Goal: Task Accomplishment & Management: Manage account settings

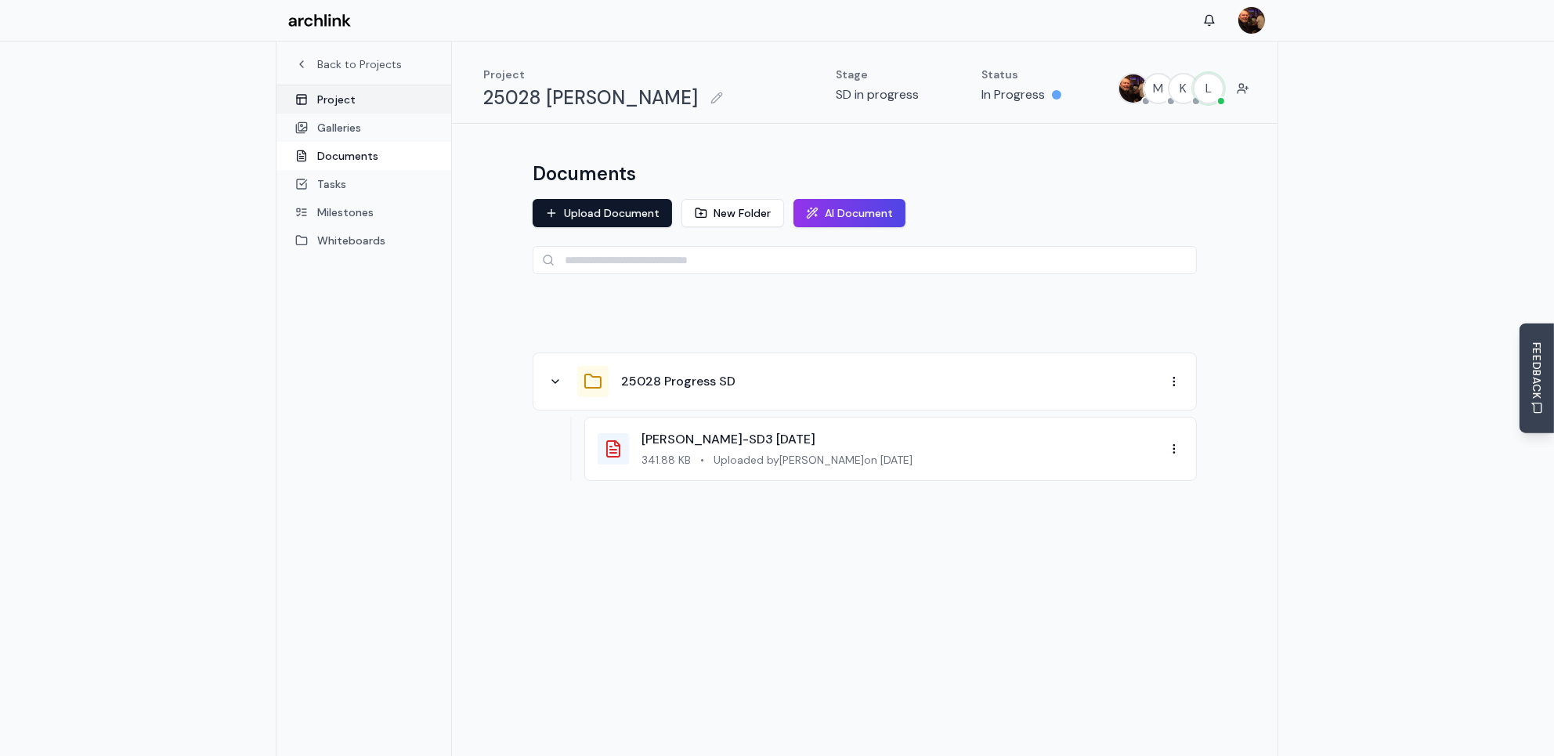
click at [351, 97] on link "Project" at bounding box center [363, 99] width 175 height 28
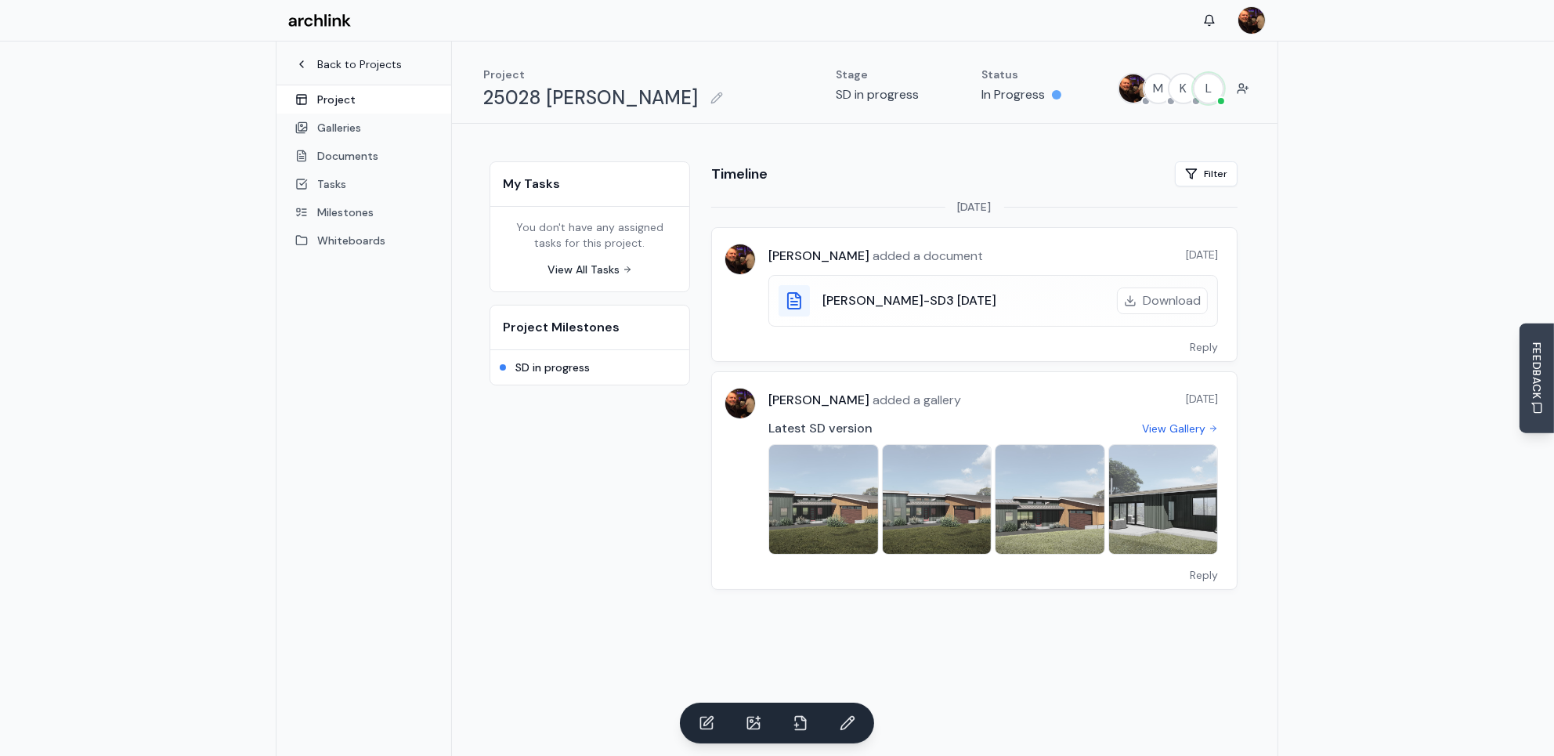
click at [372, 68] on link "Back to Projects" at bounding box center [363, 64] width 137 height 16
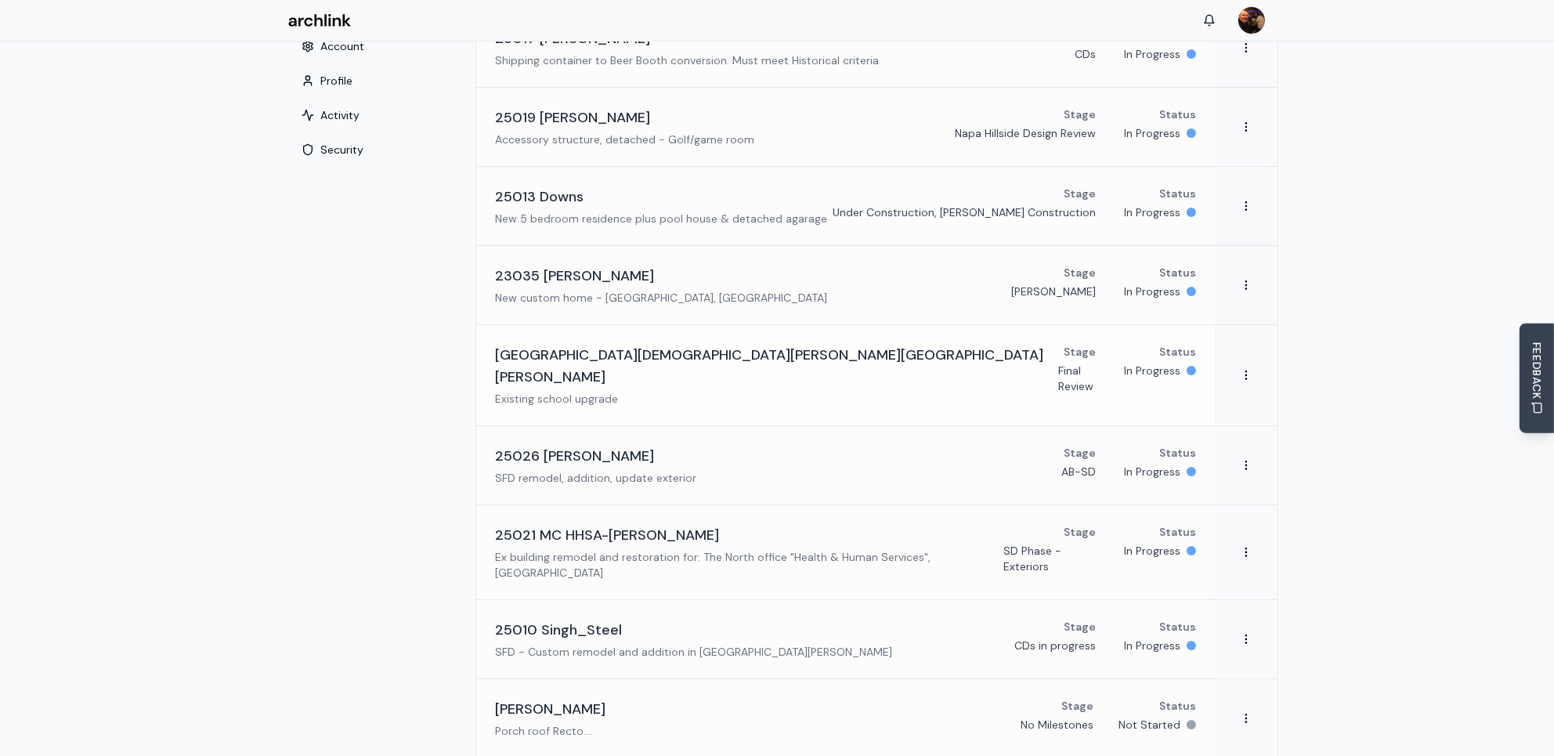
scroll to position [156, 0]
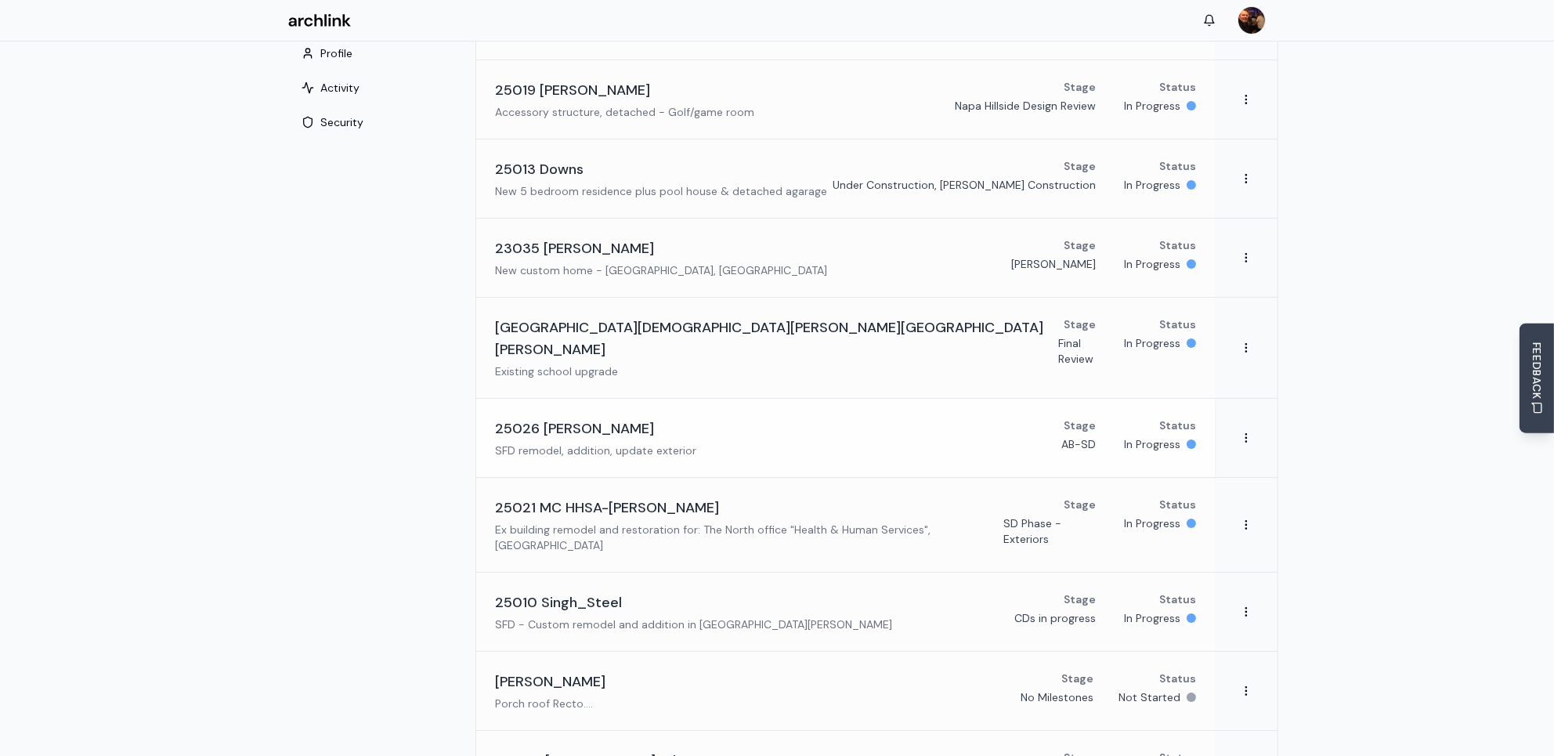
click at [601, 417] on h3 "25026 [PERSON_NAME]" at bounding box center [574, 428] width 159 height 22
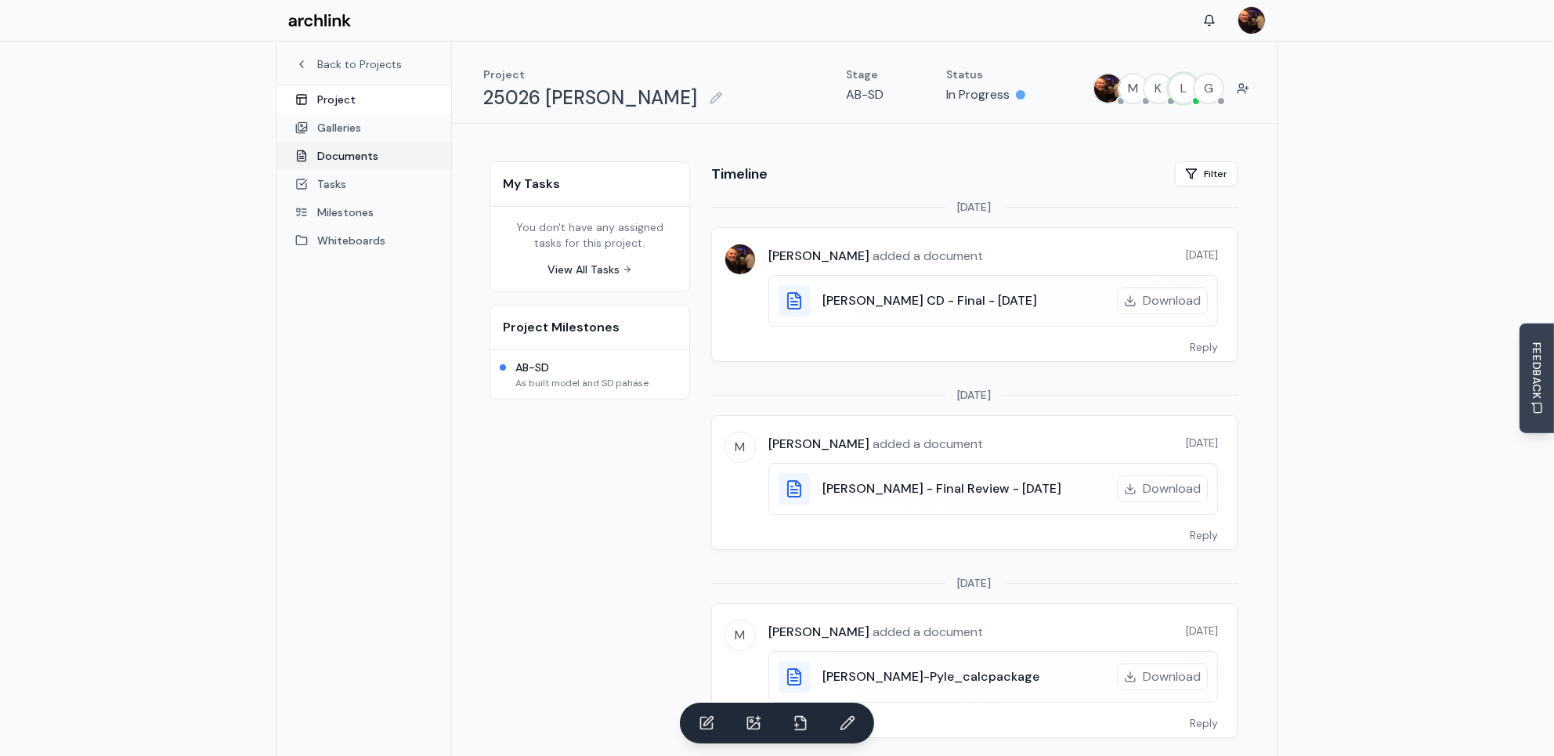
click at [357, 153] on link "Documents" at bounding box center [363, 156] width 175 height 28
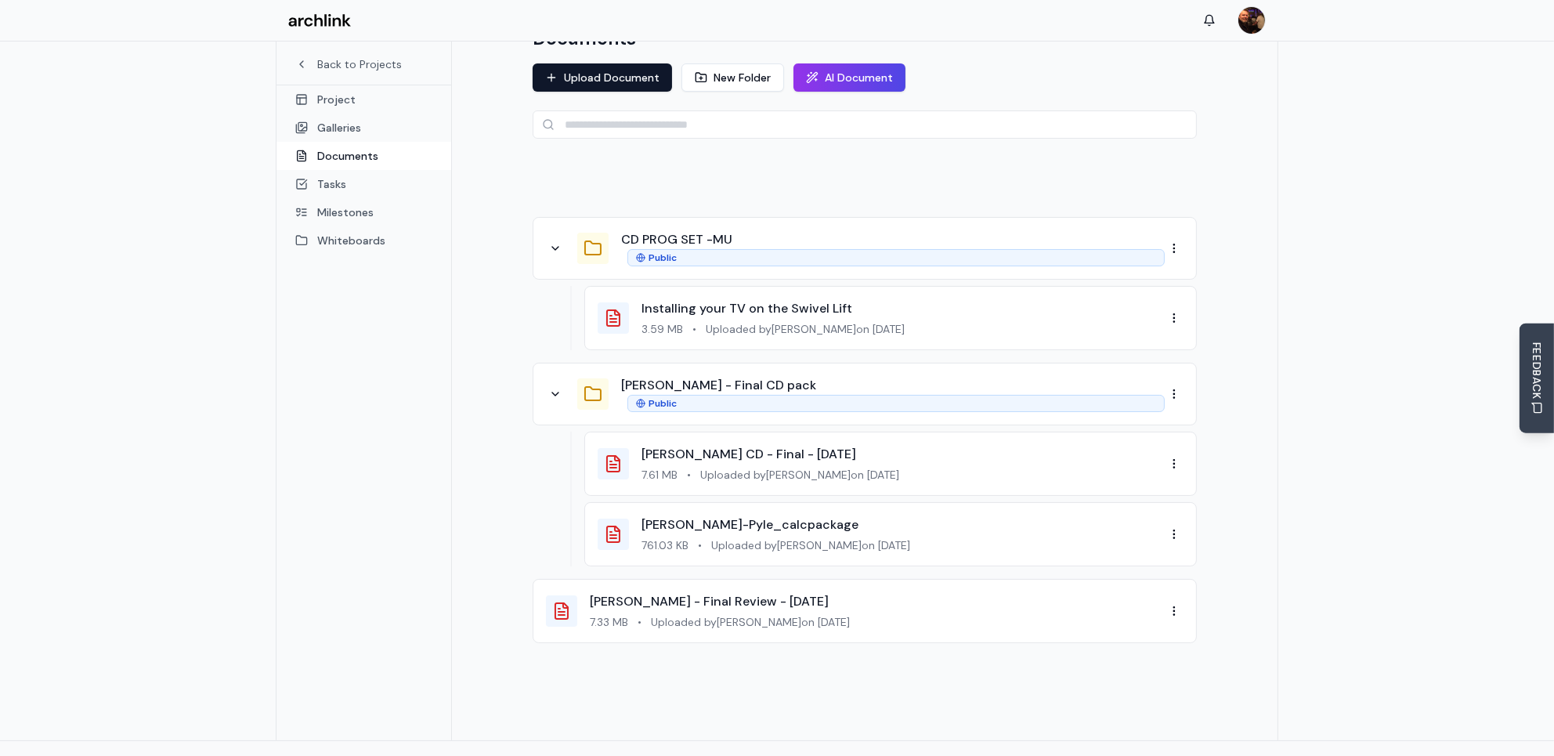
scroll to position [156, 0]
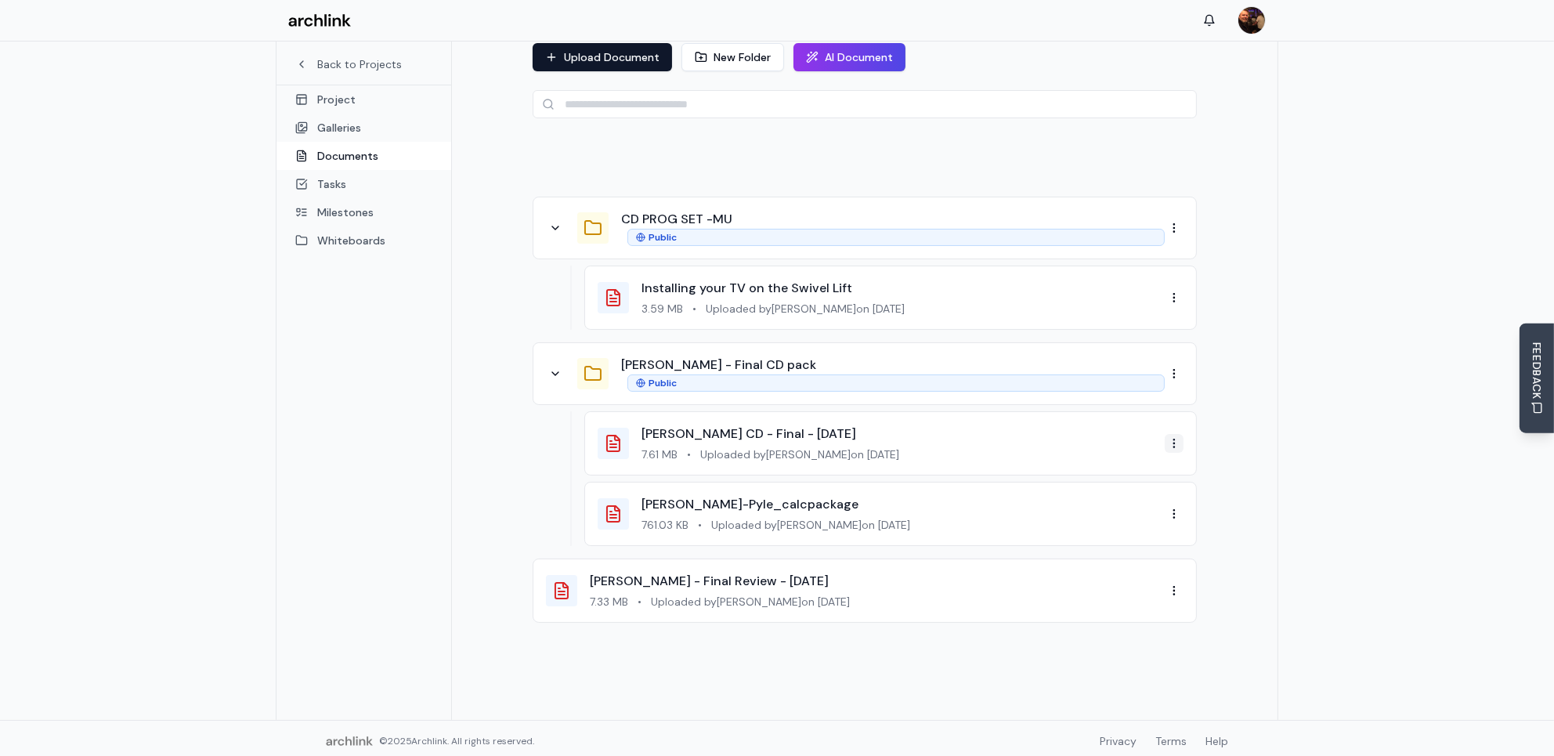
click at [1178, 443] on html "Back to Projects Project Galleries Documents Tasks Milestones Whiteboards Proje…" at bounding box center [777, 302] width 1554 height 917
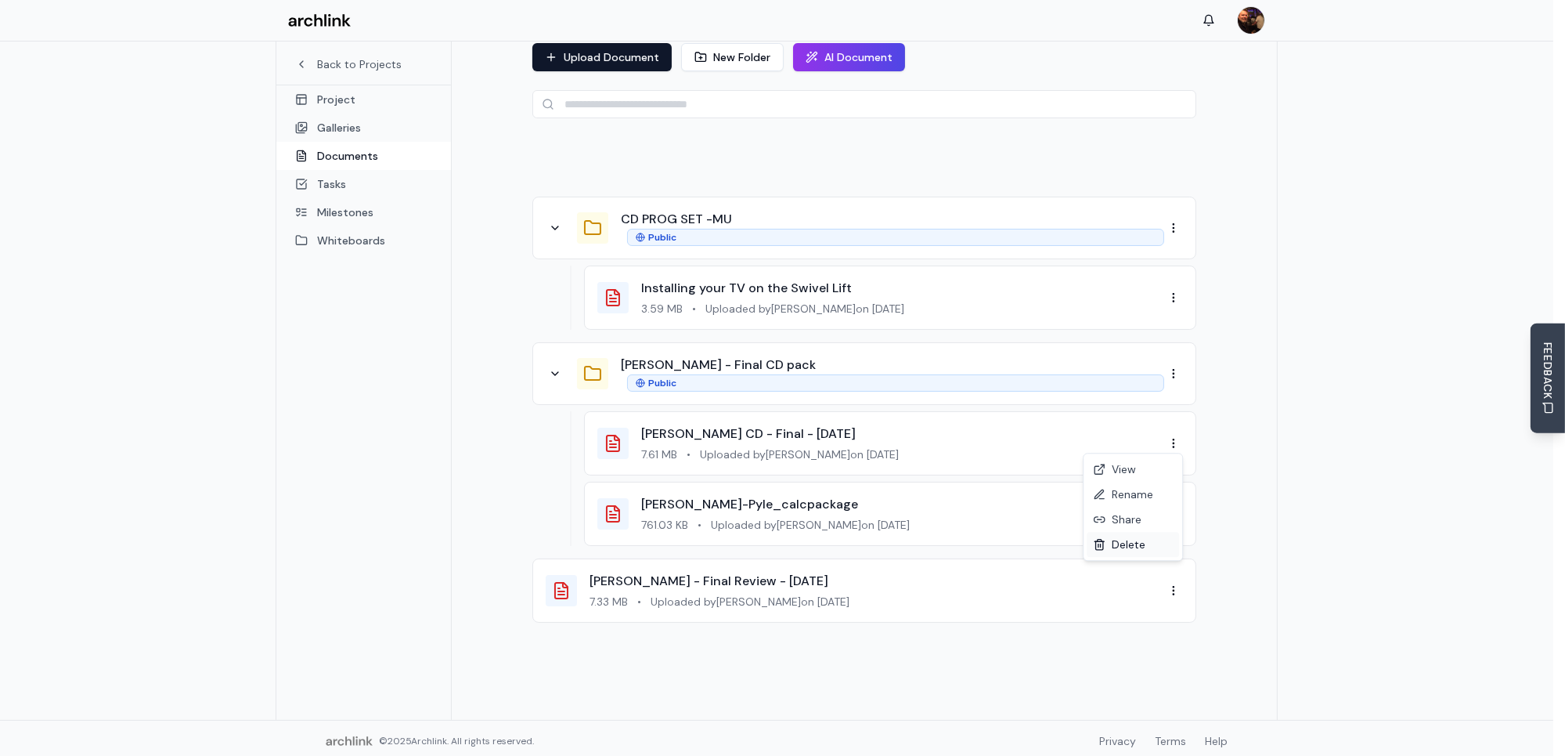
click at [1138, 543] on div "Delete" at bounding box center [1133, 544] width 92 height 25
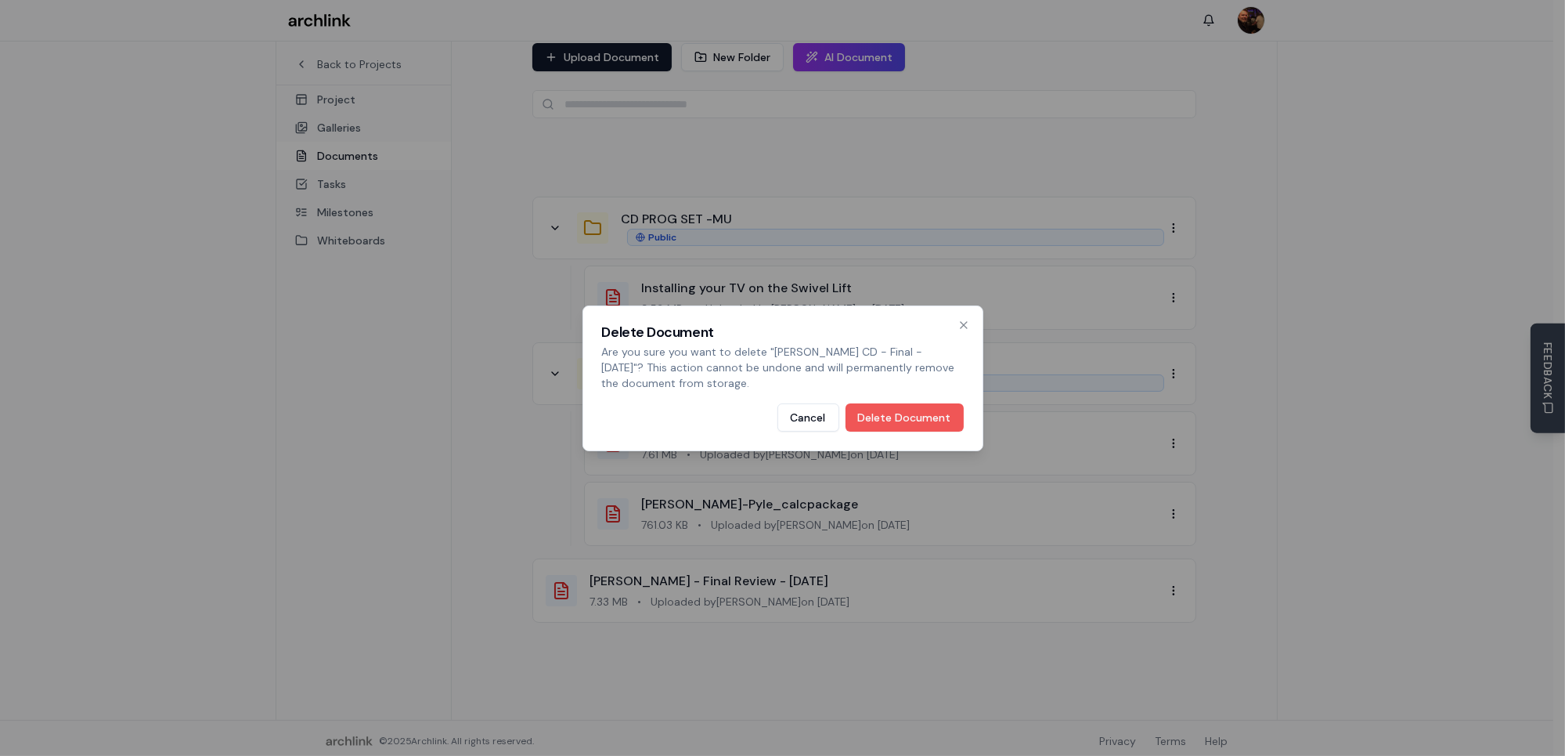
click at [889, 417] on button "Delete Document" at bounding box center [905, 417] width 118 height 28
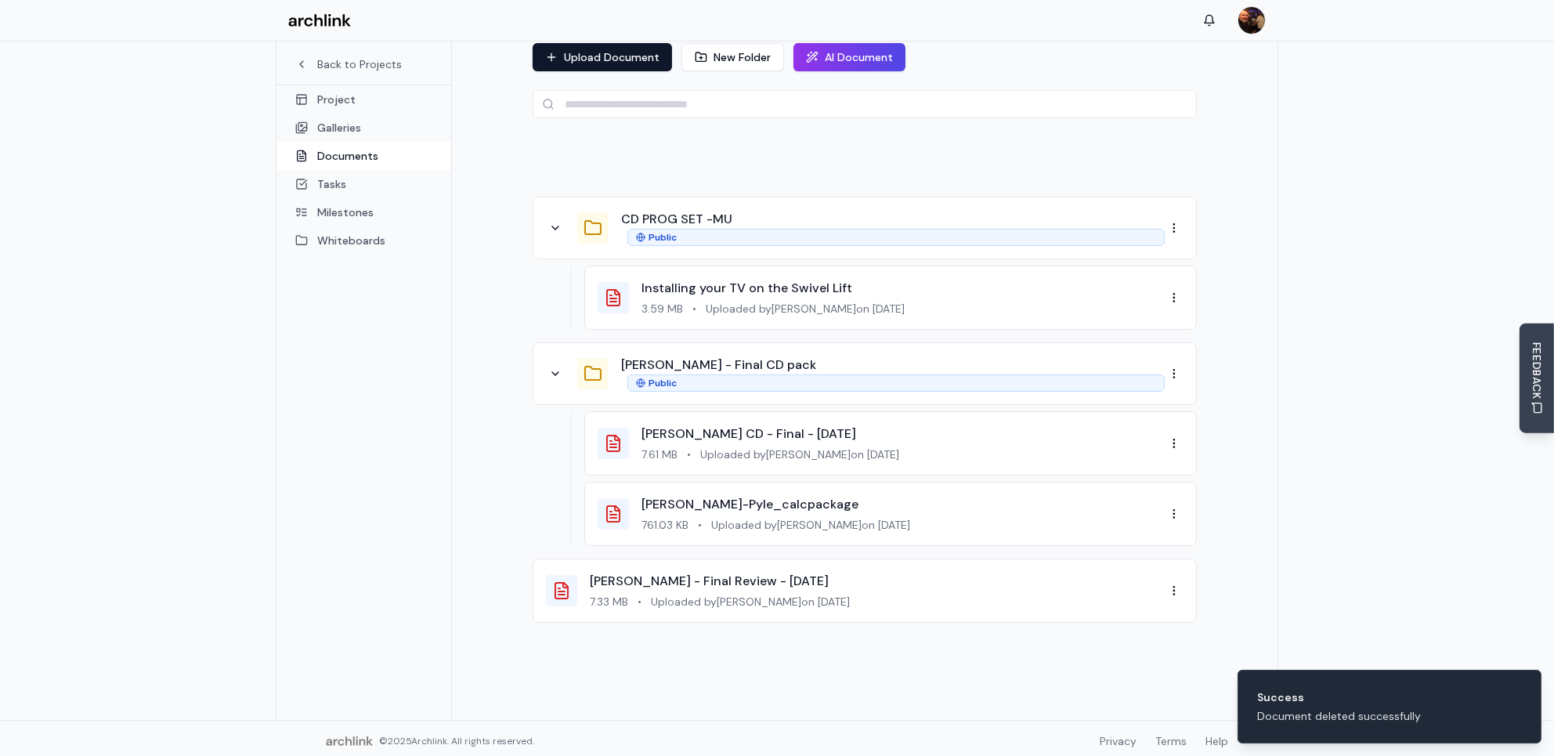
scroll to position [88, 0]
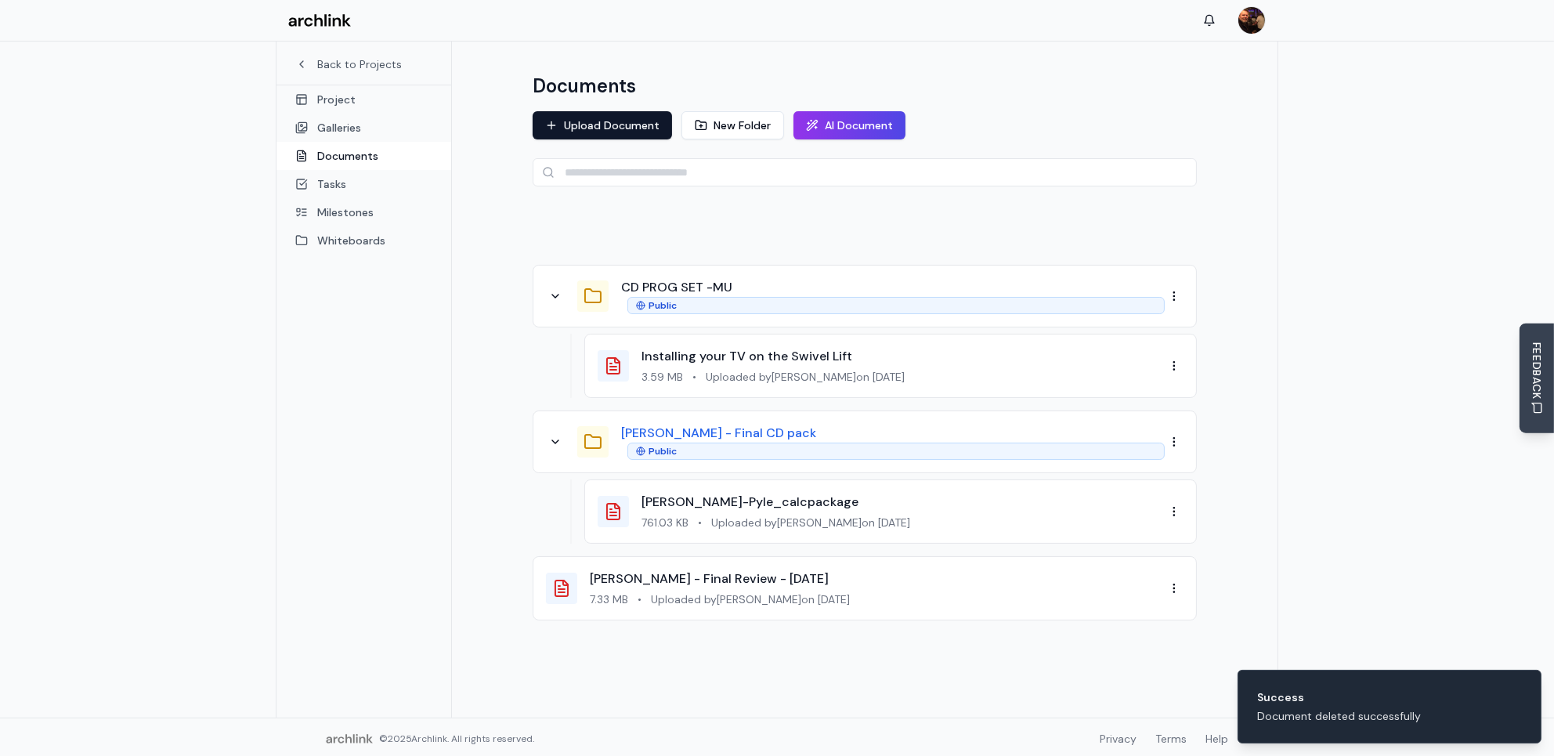
click at [718, 430] on button "[PERSON_NAME] - Final CD pack" at bounding box center [718, 433] width 195 height 19
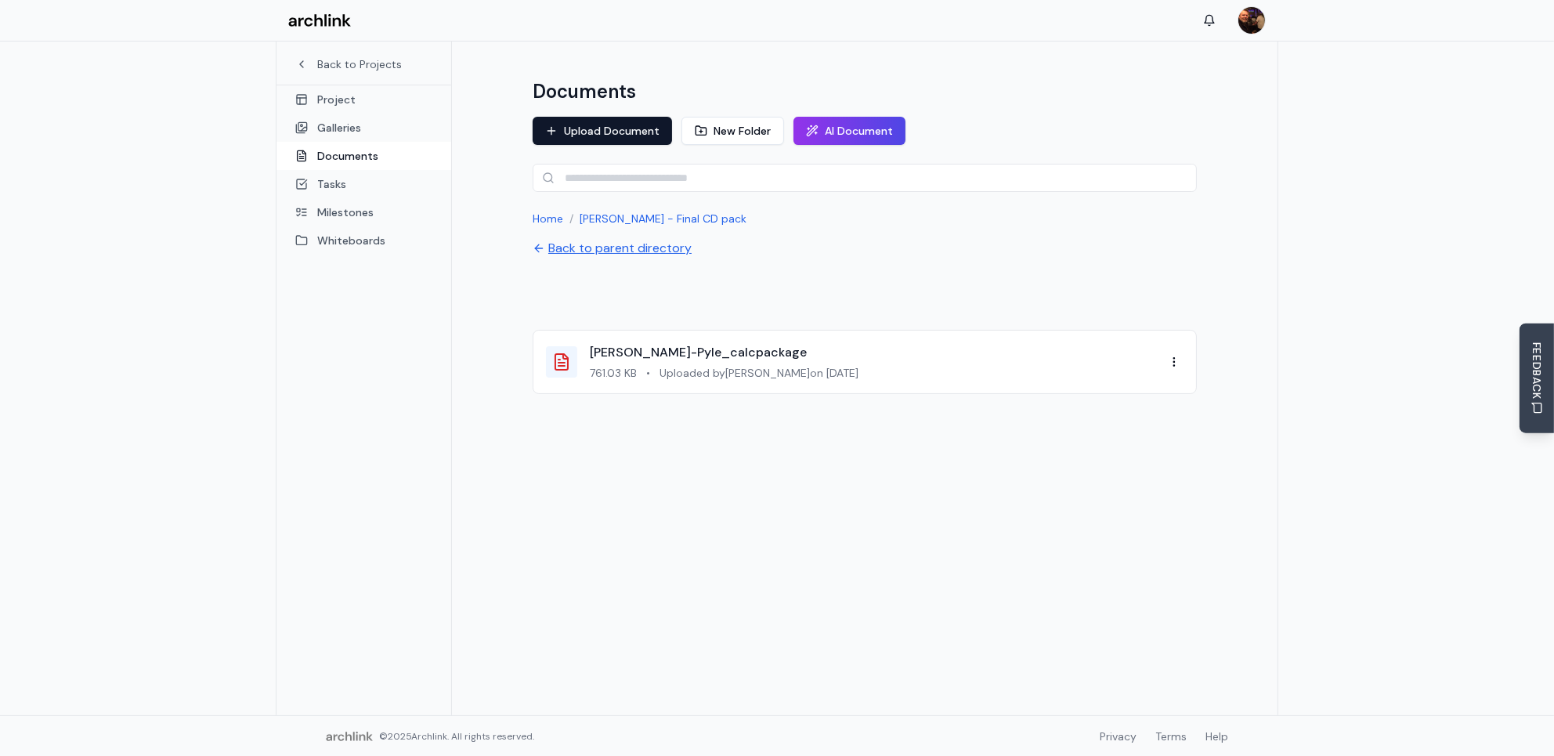
click at [615, 246] on button "Back to parent directory" at bounding box center [611, 248] width 159 height 19
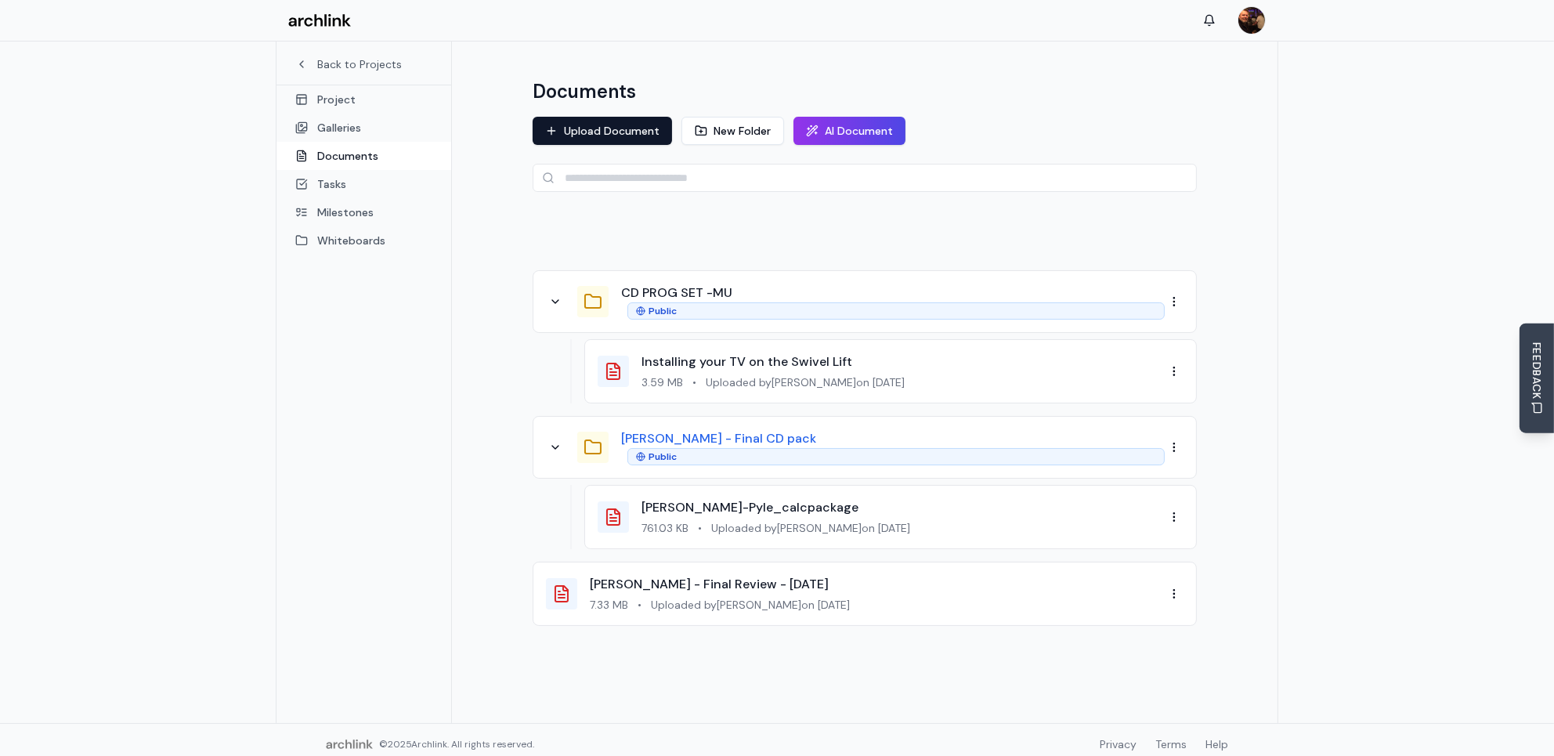
click at [715, 432] on button "[PERSON_NAME] - Final CD pack" at bounding box center [718, 438] width 195 height 19
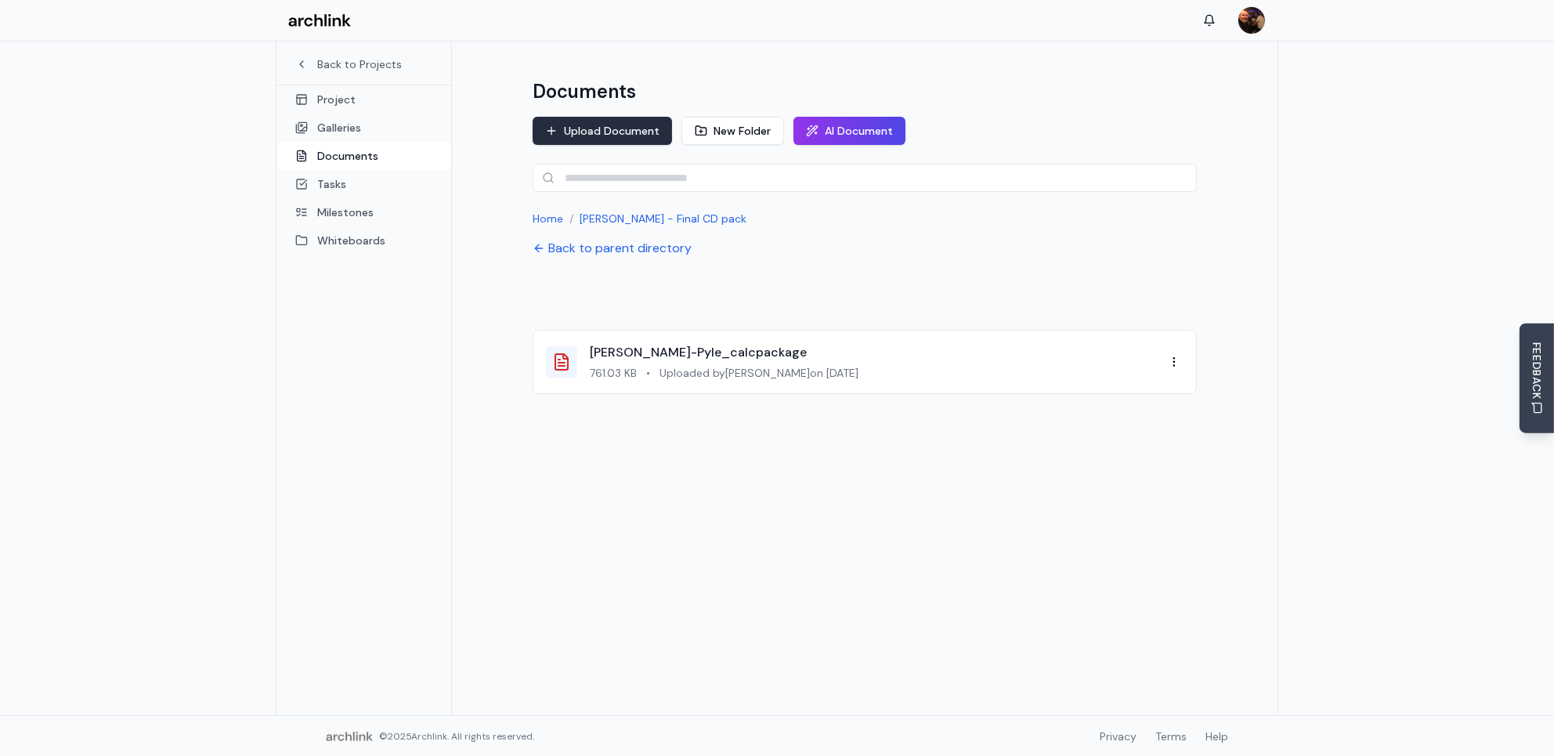
click at [626, 128] on button "Upload Document" at bounding box center [601, 131] width 139 height 28
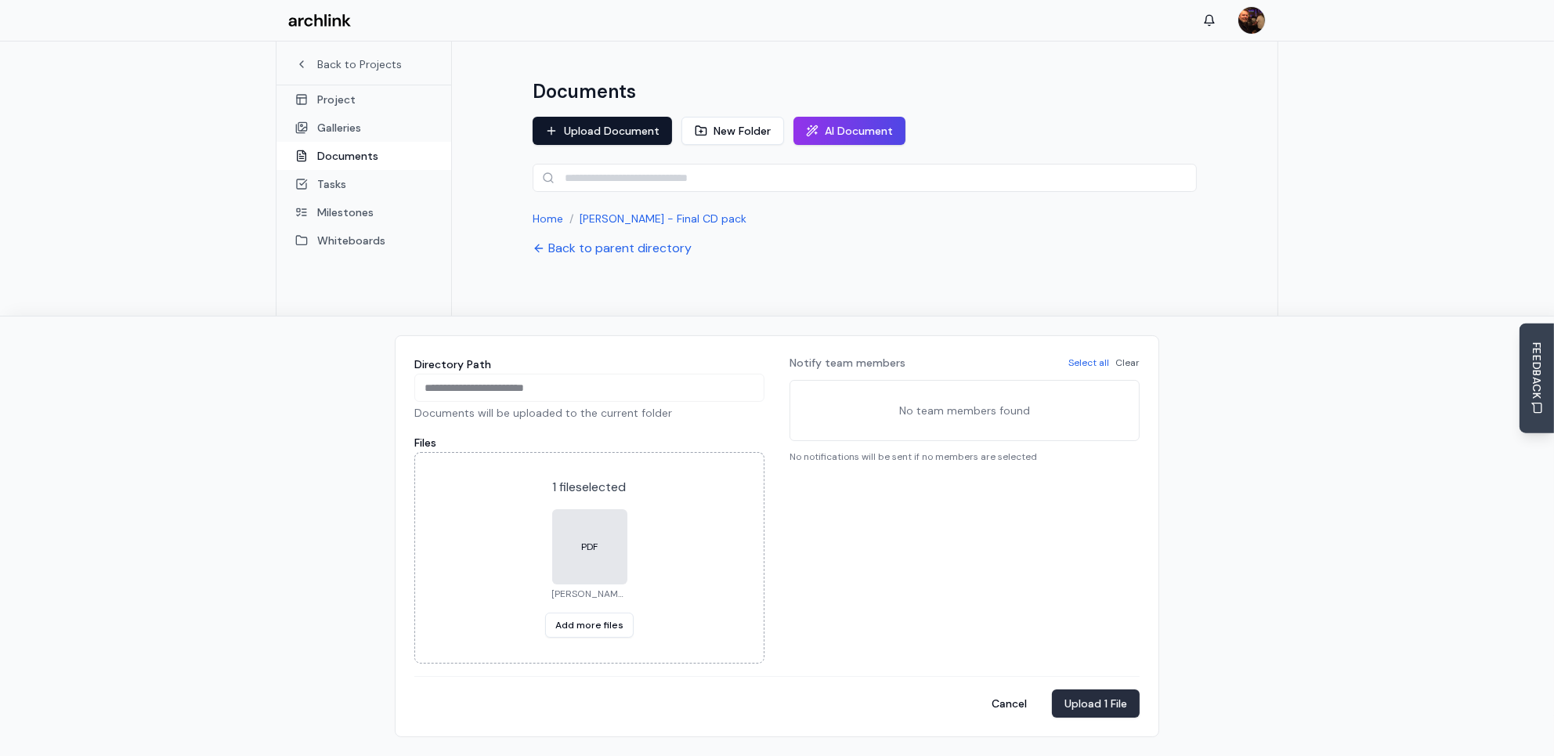
click at [1122, 705] on button "Upload 1 File" at bounding box center [1096, 703] width 88 height 28
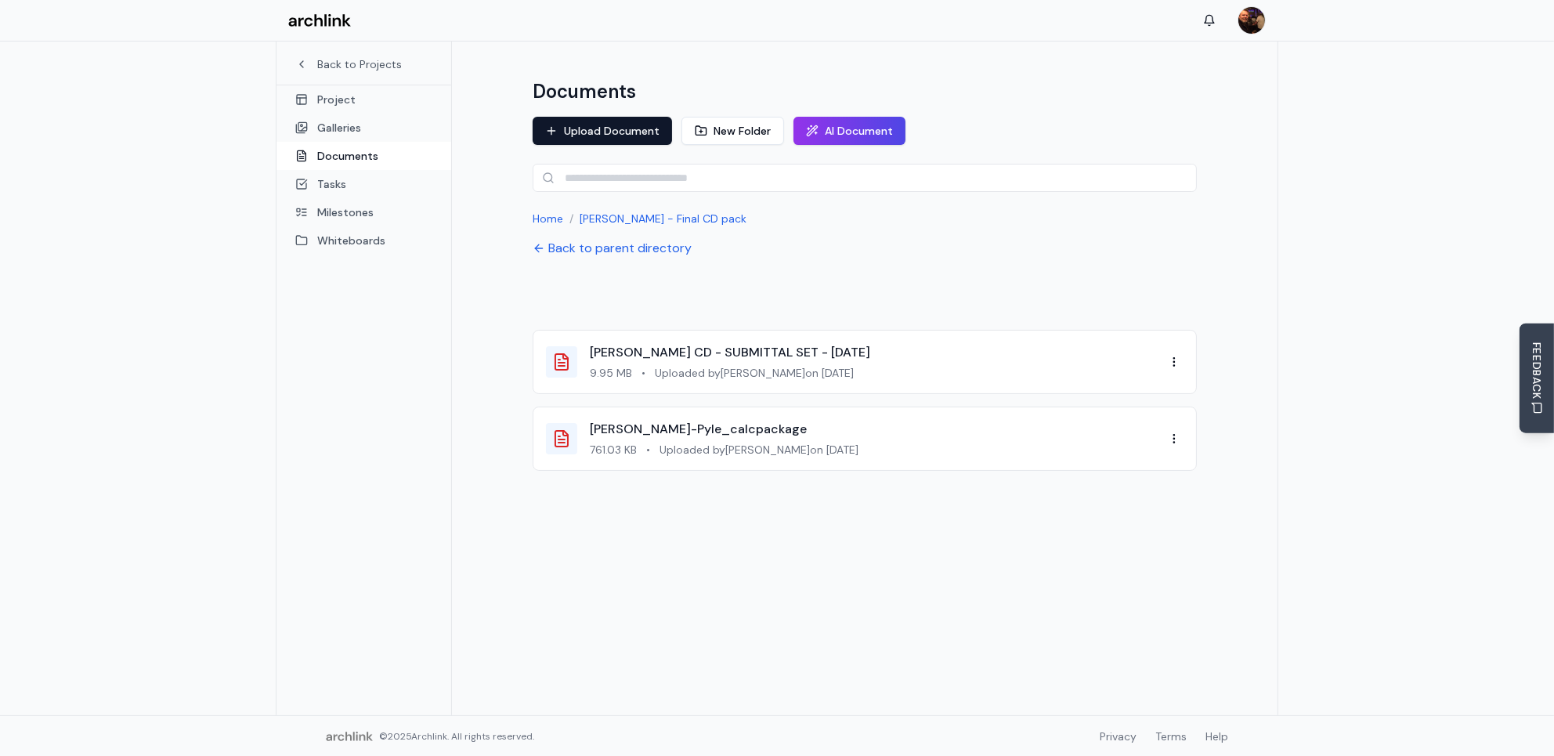
click at [583, 251] on button "Back to parent directory" at bounding box center [611, 248] width 159 height 19
